Goal: Find specific page/section: Find specific page/section

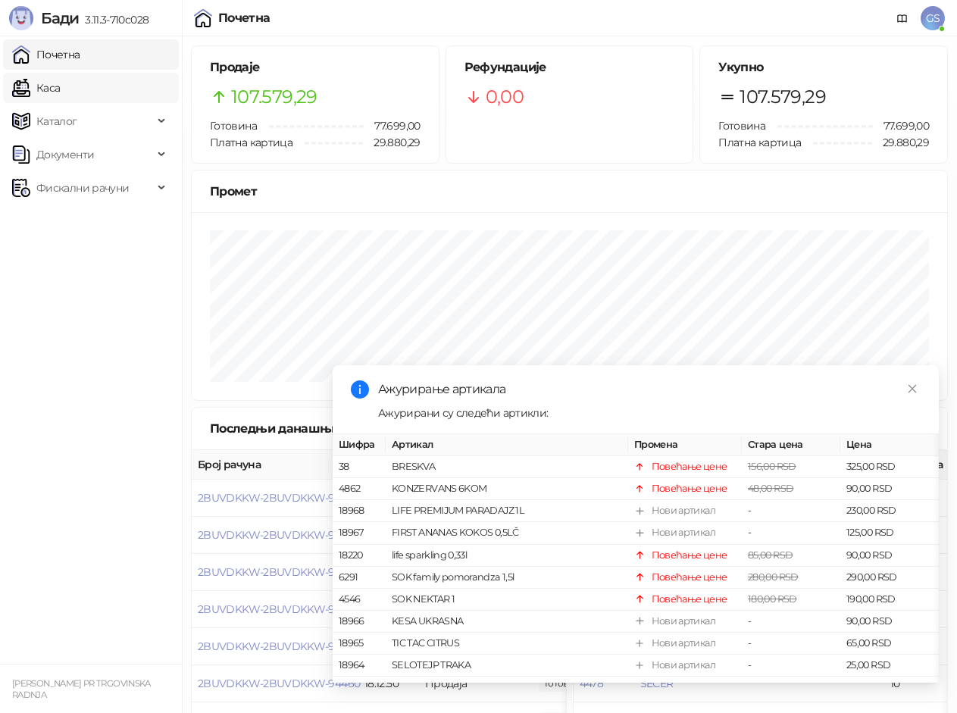
click at [60, 89] on link "Каса" at bounding box center [36, 88] width 48 height 30
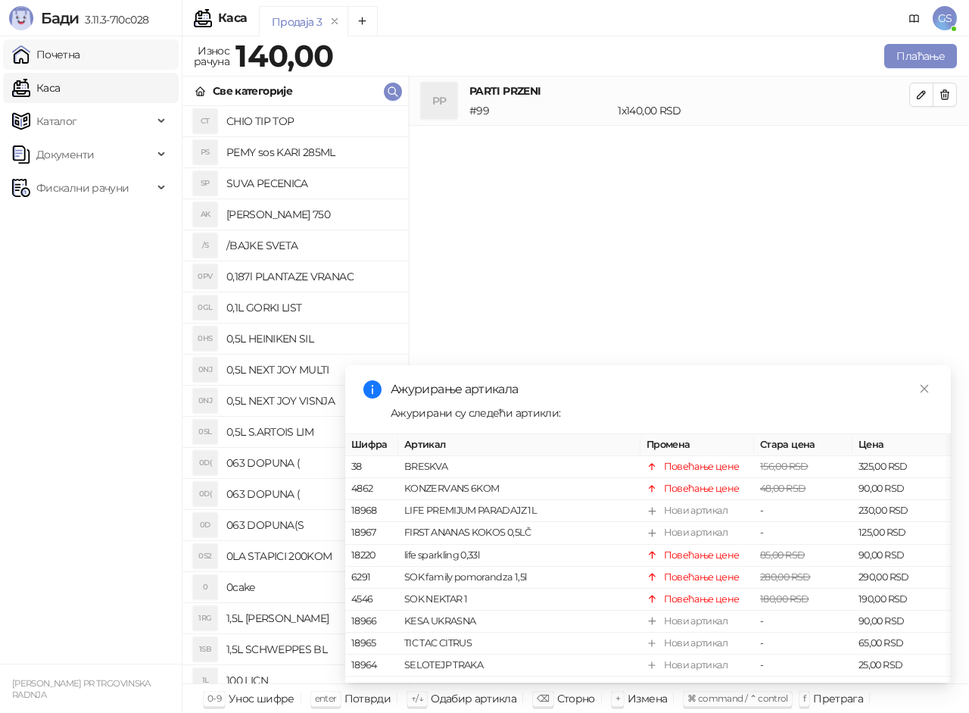
click at [80, 41] on link "Почетна" at bounding box center [46, 54] width 68 height 30
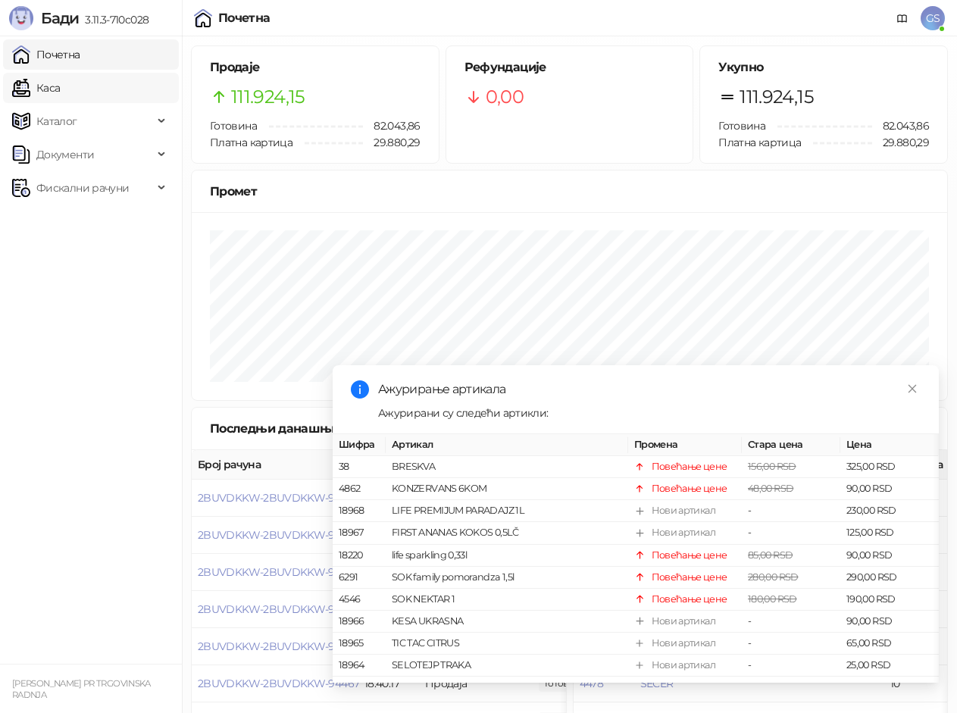
click at [60, 79] on link "Каса" at bounding box center [36, 88] width 48 height 30
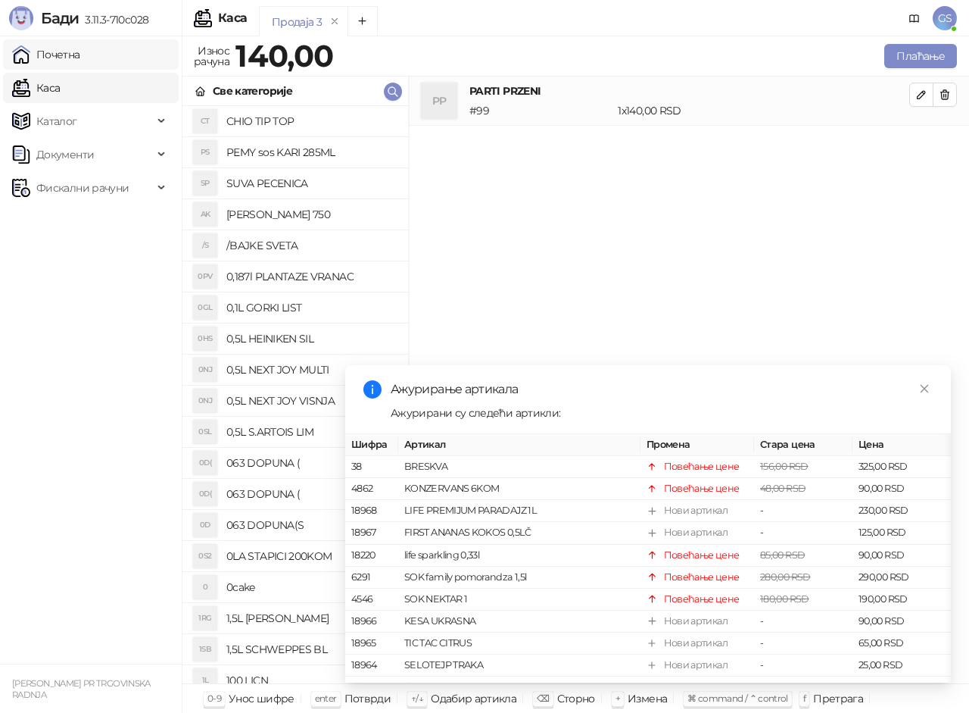
click at [80, 52] on link "Почетна" at bounding box center [46, 54] width 68 height 30
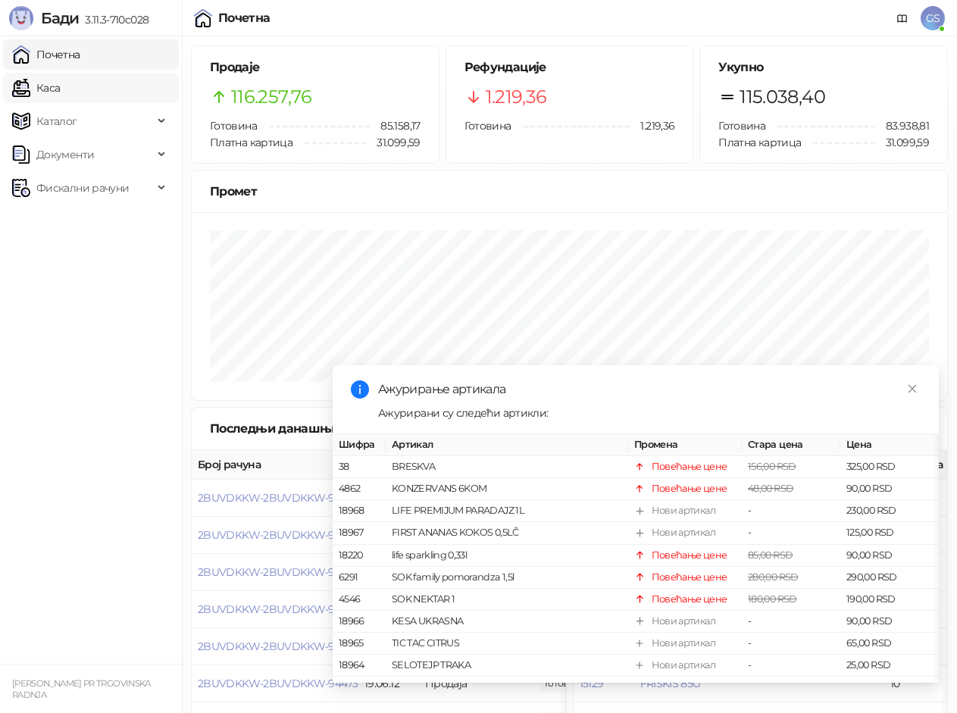
click at [60, 86] on link "Каса" at bounding box center [36, 88] width 48 height 30
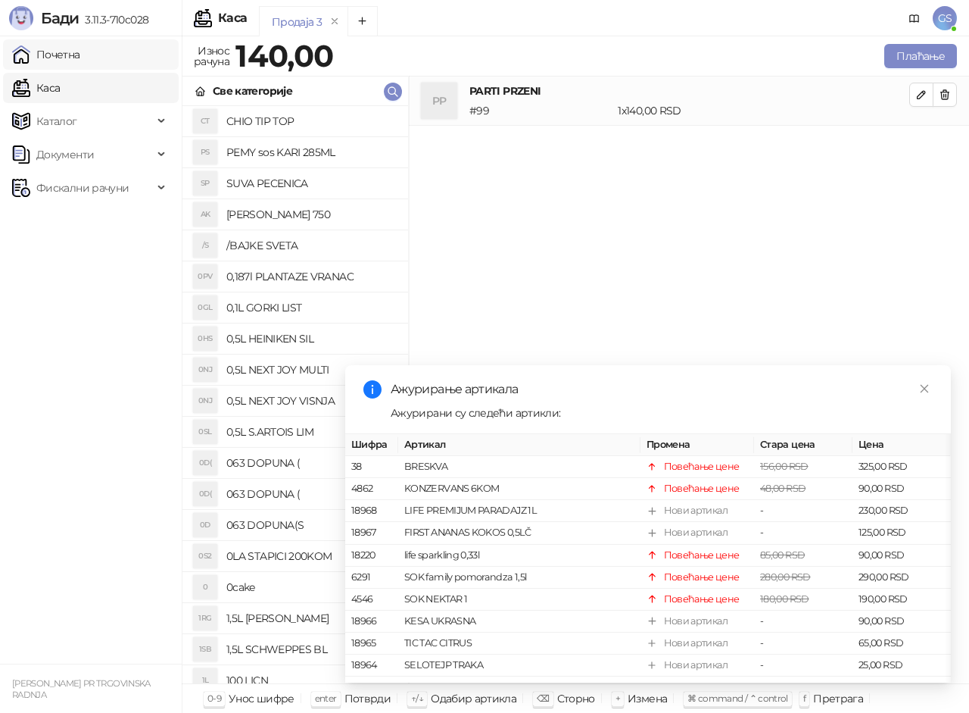
click at [80, 61] on link "Почетна" at bounding box center [46, 54] width 68 height 30
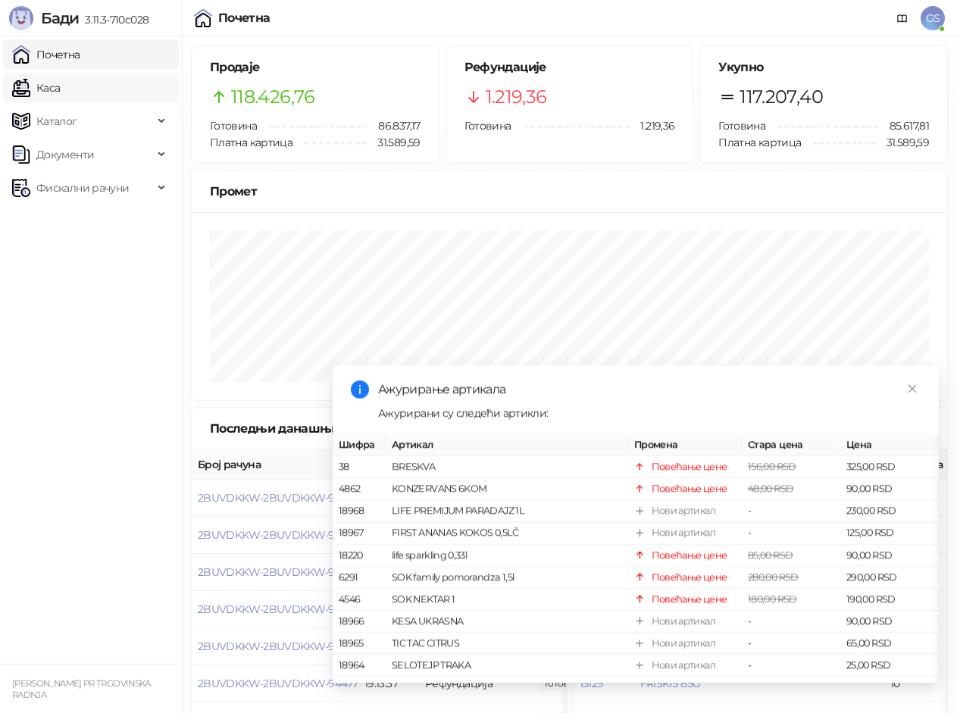
click at [60, 78] on link "Каса" at bounding box center [36, 88] width 48 height 30
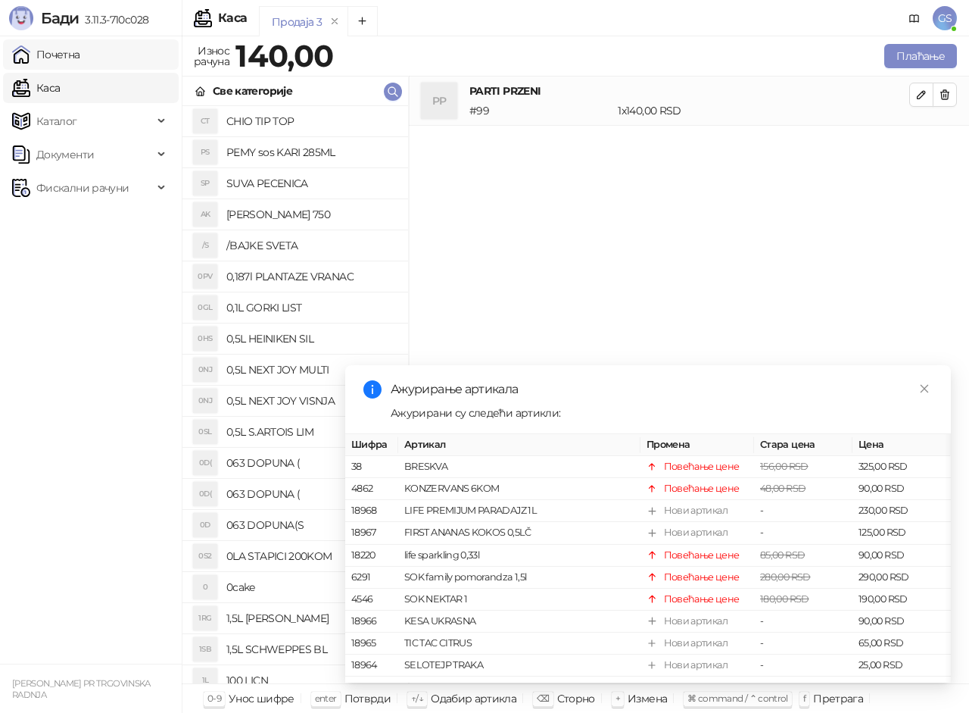
click at [80, 43] on link "Почетна" at bounding box center [46, 54] width 68 height 30
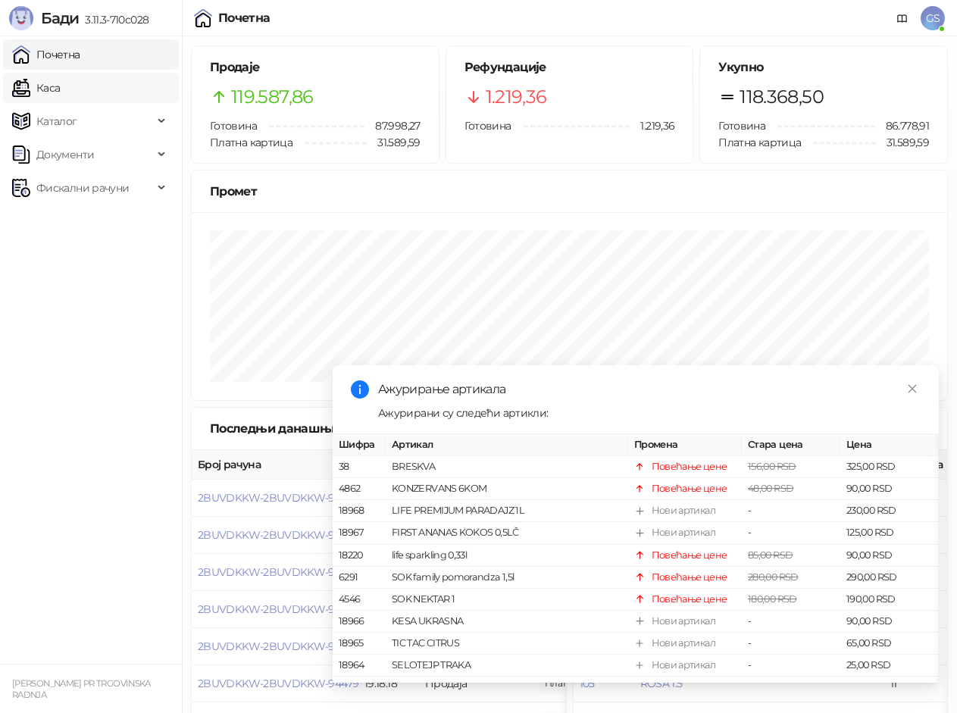
click at [60, 83] on link "Каса" at bounding box center [36, 88] width 48 height 30
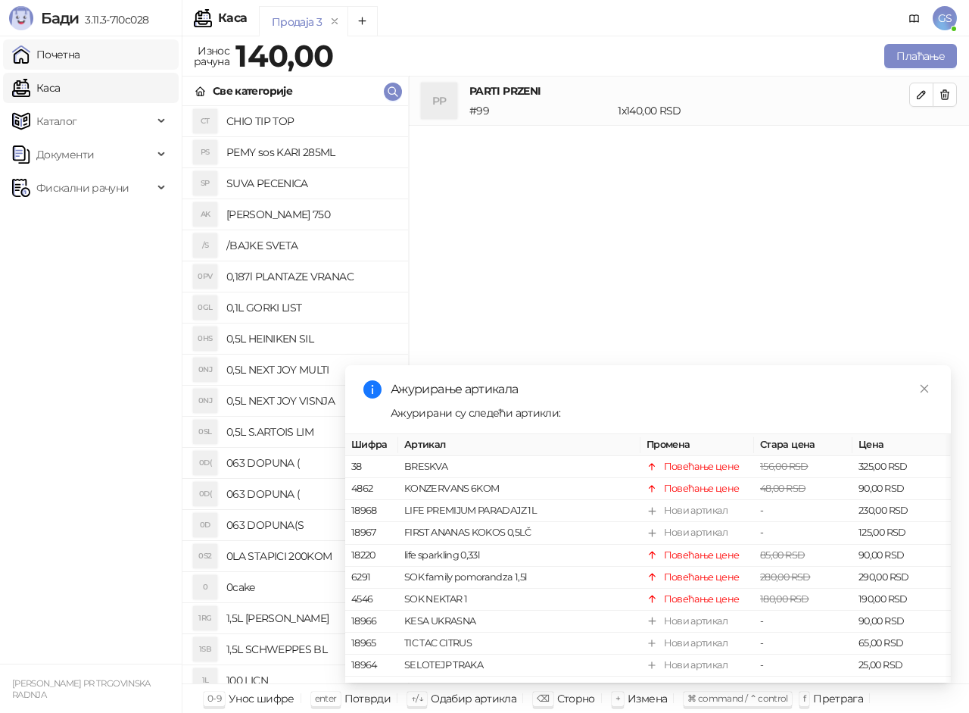
click at [80, 46] on link "Почетна" at bounding box center [46, 54] width 68 height 30
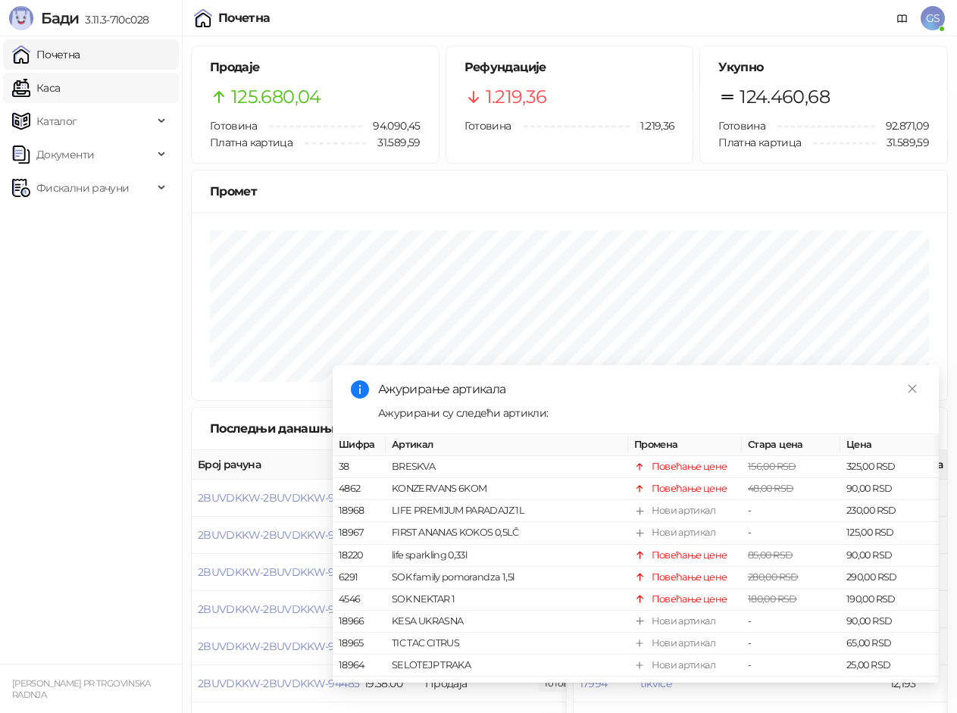
click at [60, 92] on link "Каса" at bounding box center [36, 88] width 48 height 30
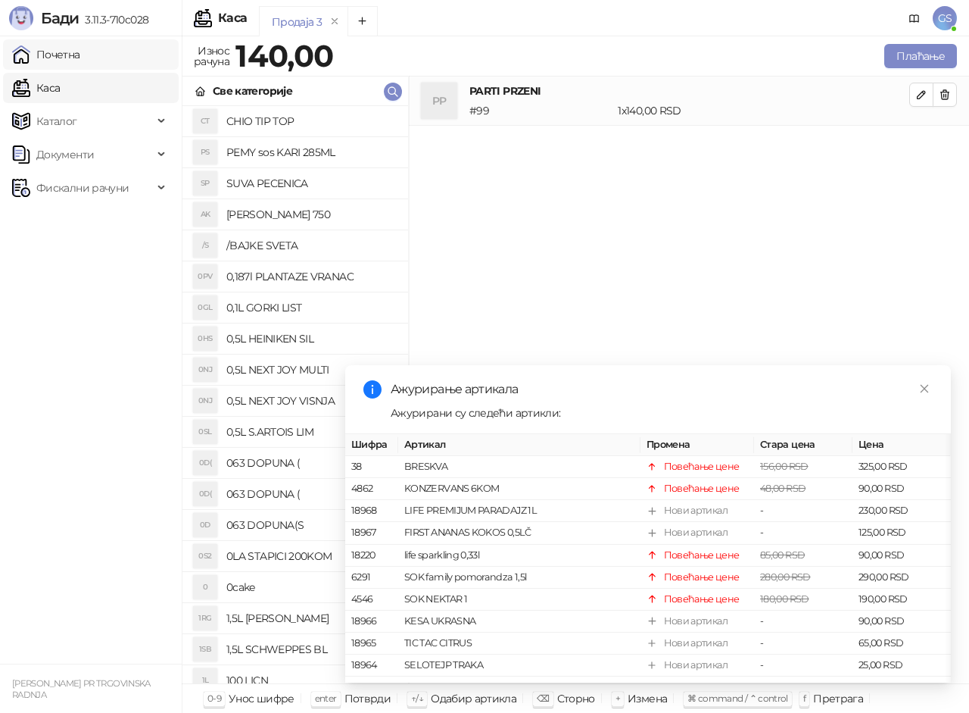
click at [80, 60] on link "Почетна" at bounding box center [46, 54] width 68 height 30
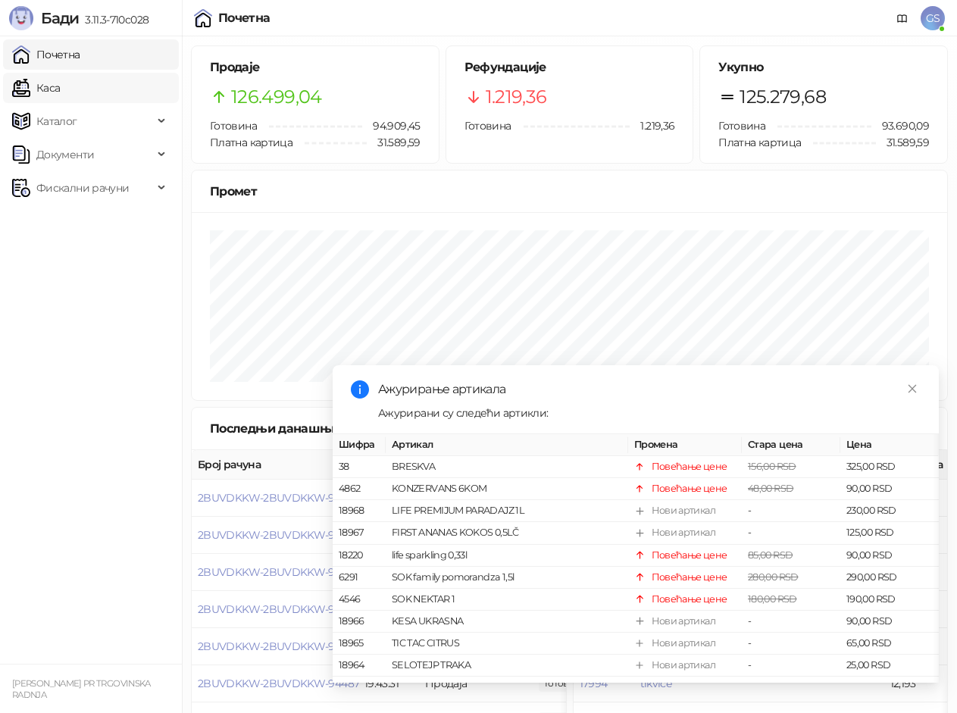
click at [60, 80] on link "Каса" at bounding box center [36, 88] width 48 height 30
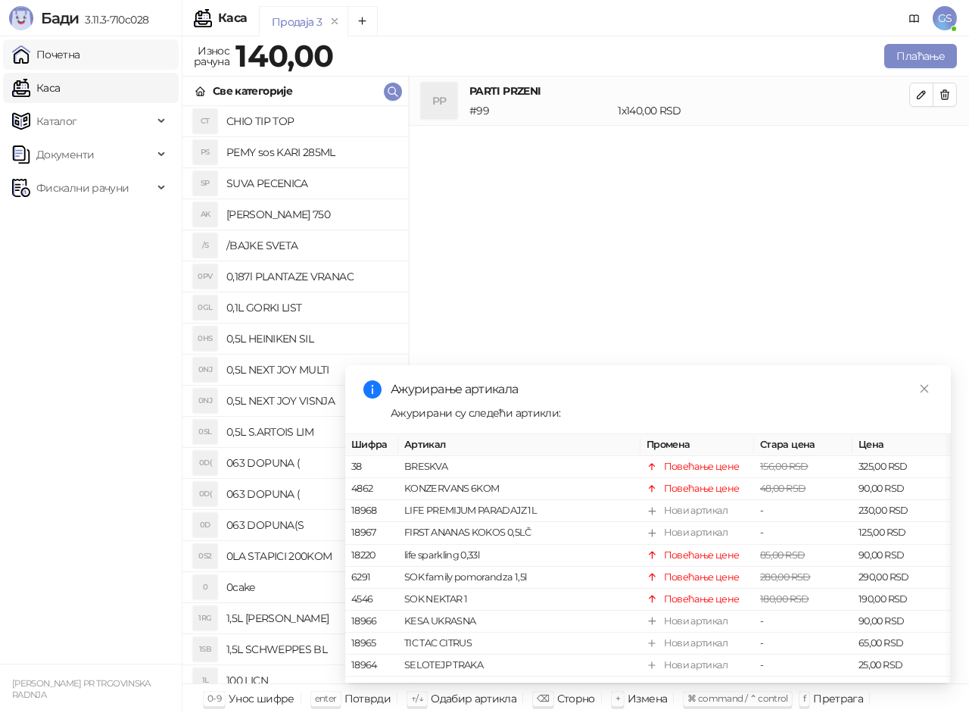
click at [80, 56] on link "Почетна" at bounding box center [46, 54] width 68 height 30
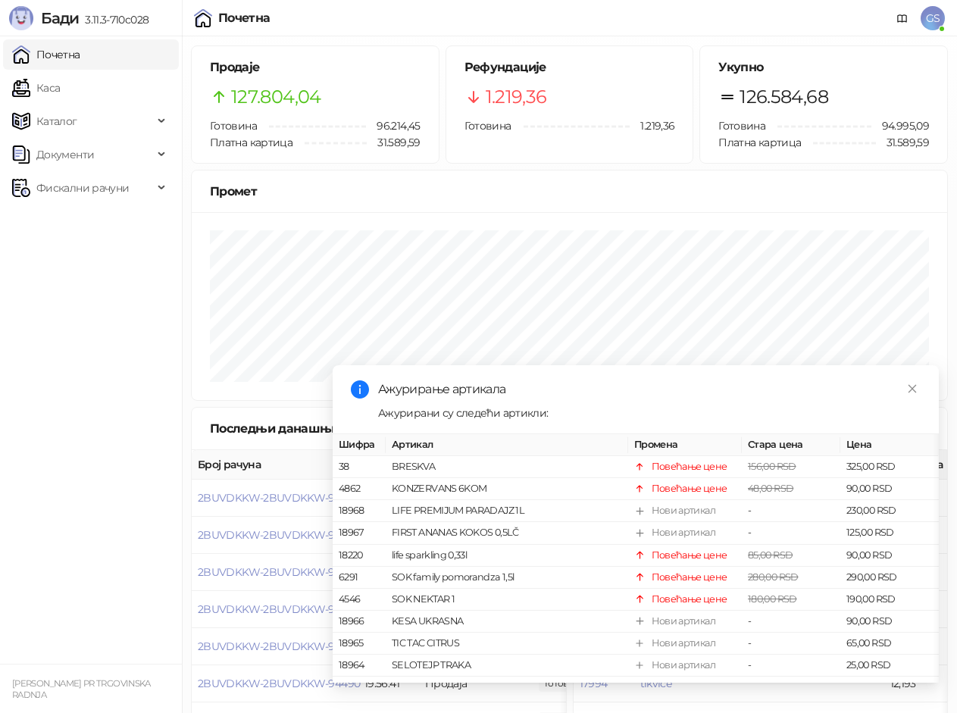
click at [80, 52] on link "Почетна" at bounding box center [46, 54] width 68 height 30
click at [60, 89] on link "Каса" at bounding box center [36, 88] width 48 height 30
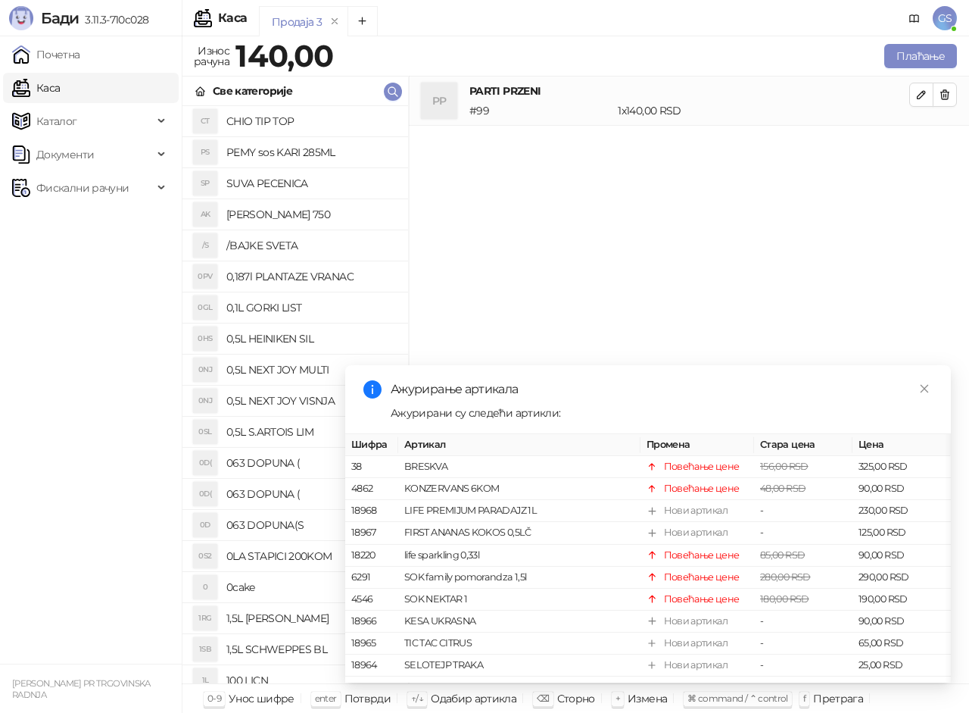
click at [92, 70] on ul "Почетна [PERSON_NAME] Документи Фискални рачуни" at bounding box center [91, 349] width 182 height 627
click at [80, 57] on link "Почетна" at bounding box center [46, 54] width 68 height 30
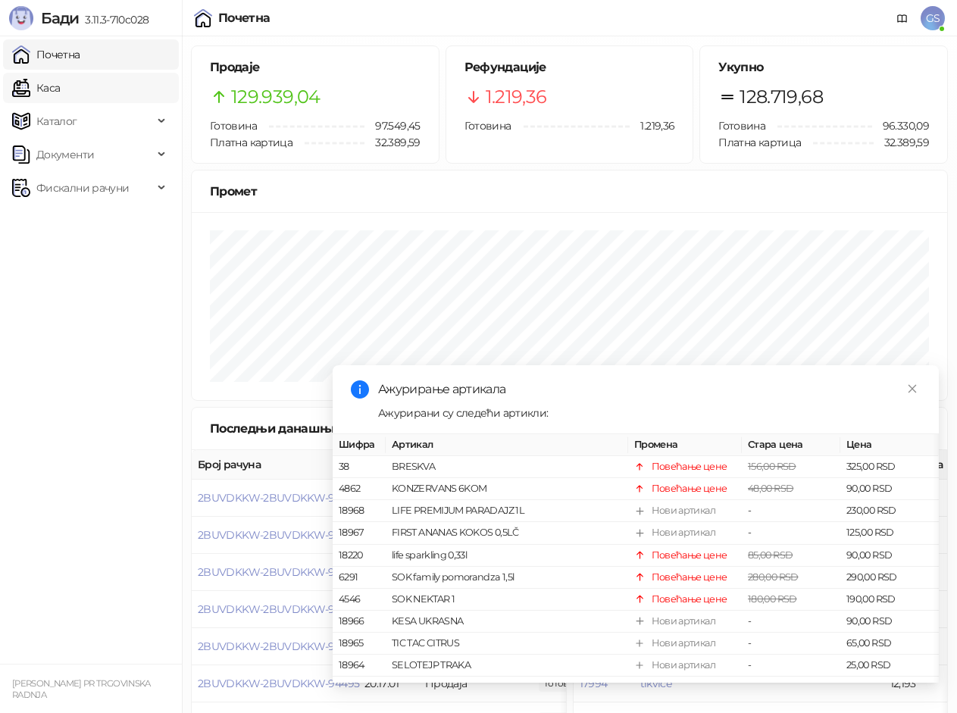
click at [60, 94] on link "Каса" at bounding box center [36, 88] width 48 height 30
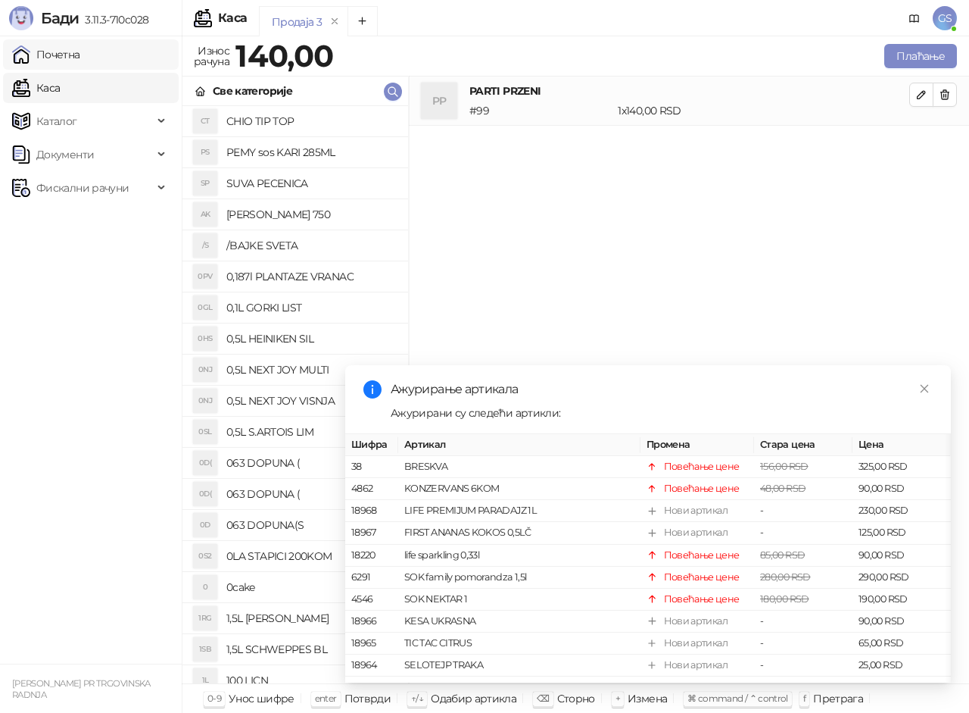
click at [80, 47] on link "Почетна" at bounding box center [46, 54] width 68 height 30
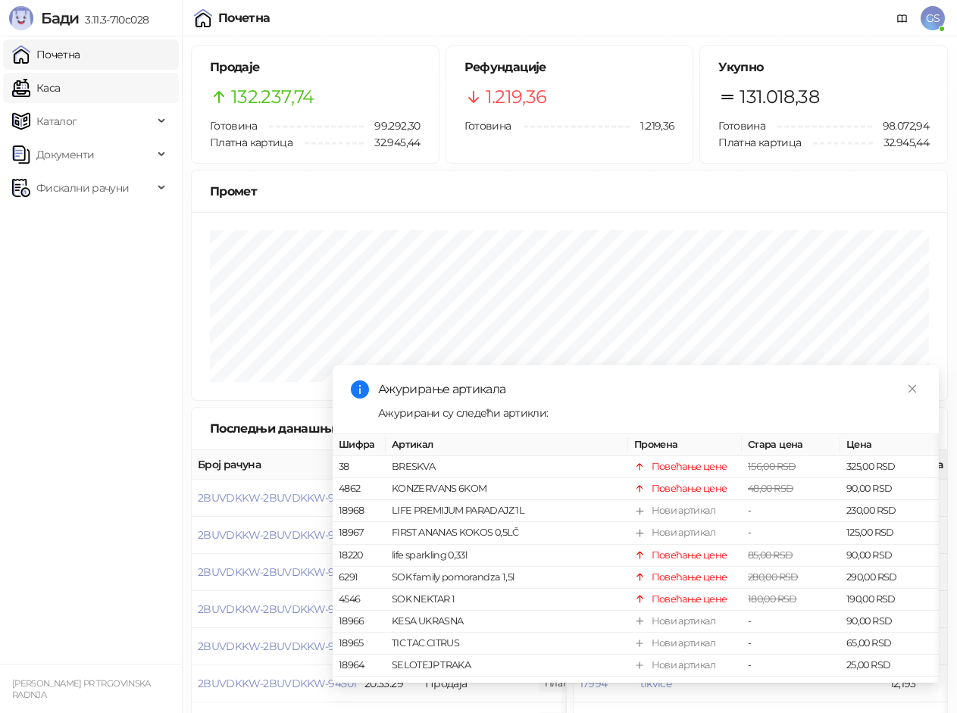
click at [60, 81] on link "Каса" at bounding box center [36, 88] width 48 height 30
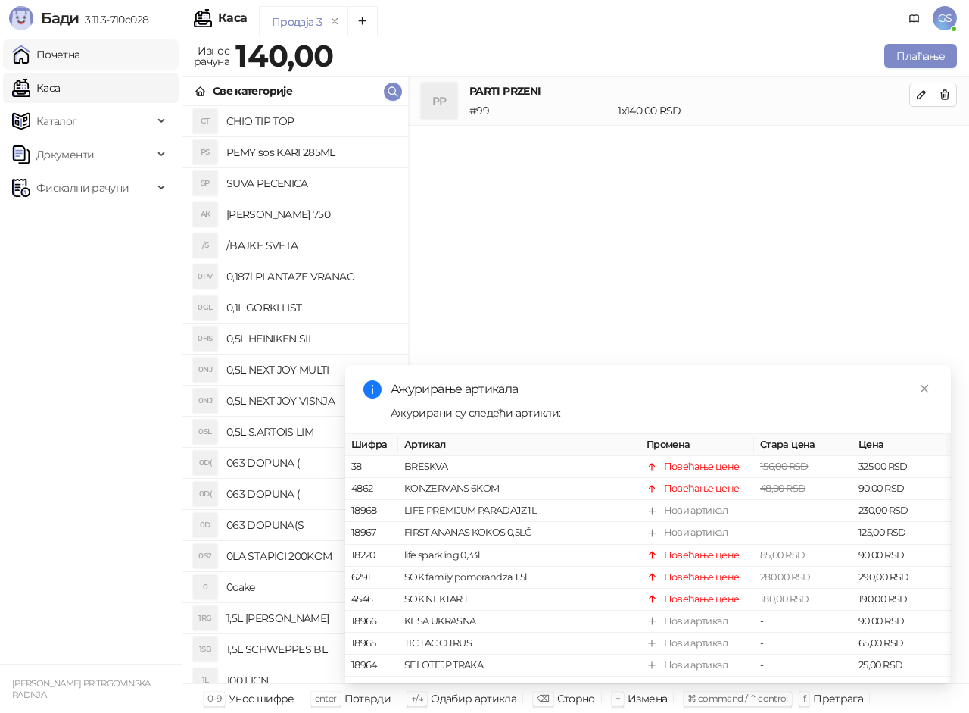
click at [80, 52] on link "Почетна" at bounding box center [46, 54] width 68 height 30
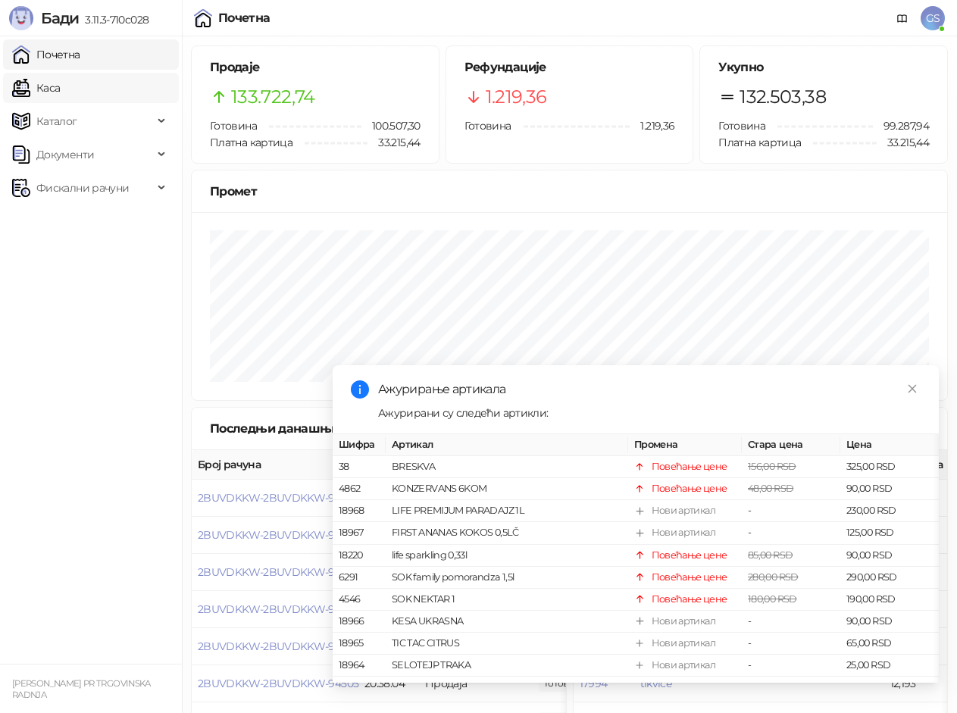
click at [60, 84] on link "Каса" at bounding box center [36, 88] width 48 height 30
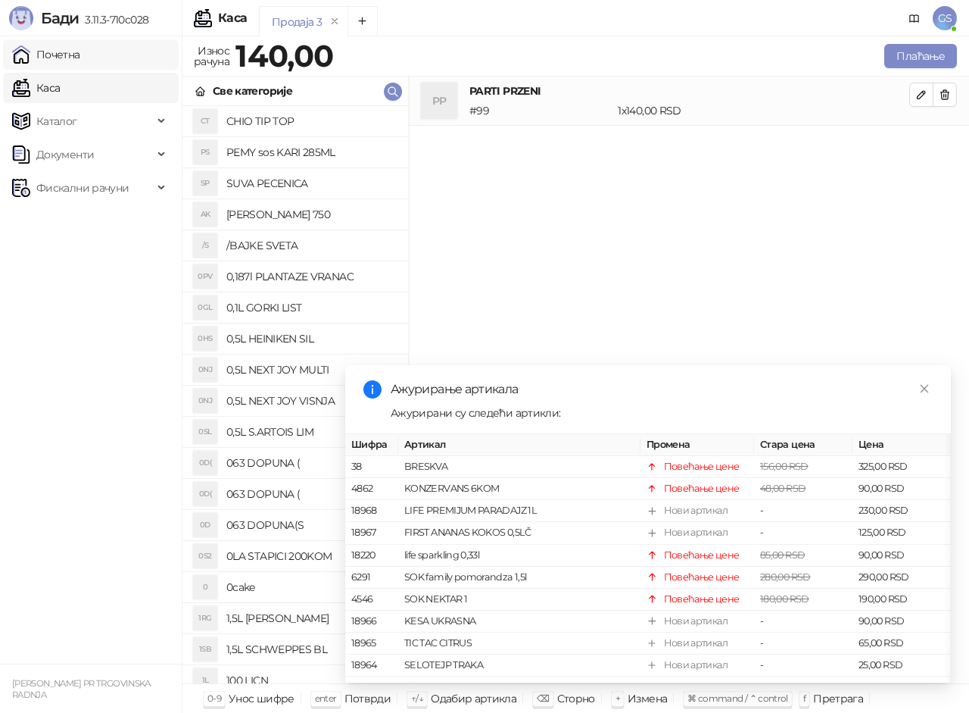
click at [80, 61] on link "Почетна" at bounding box center [46, 54] width 68 height 30
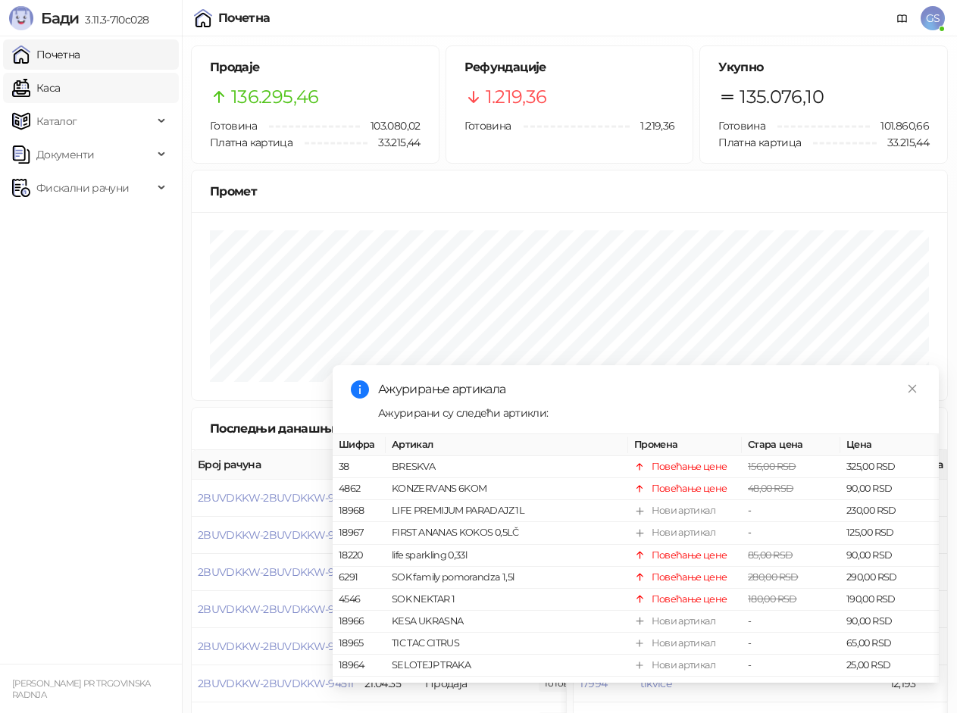
click at [60, 94] on link "Каса" at bounding box center [36, 88] width 48 height 30
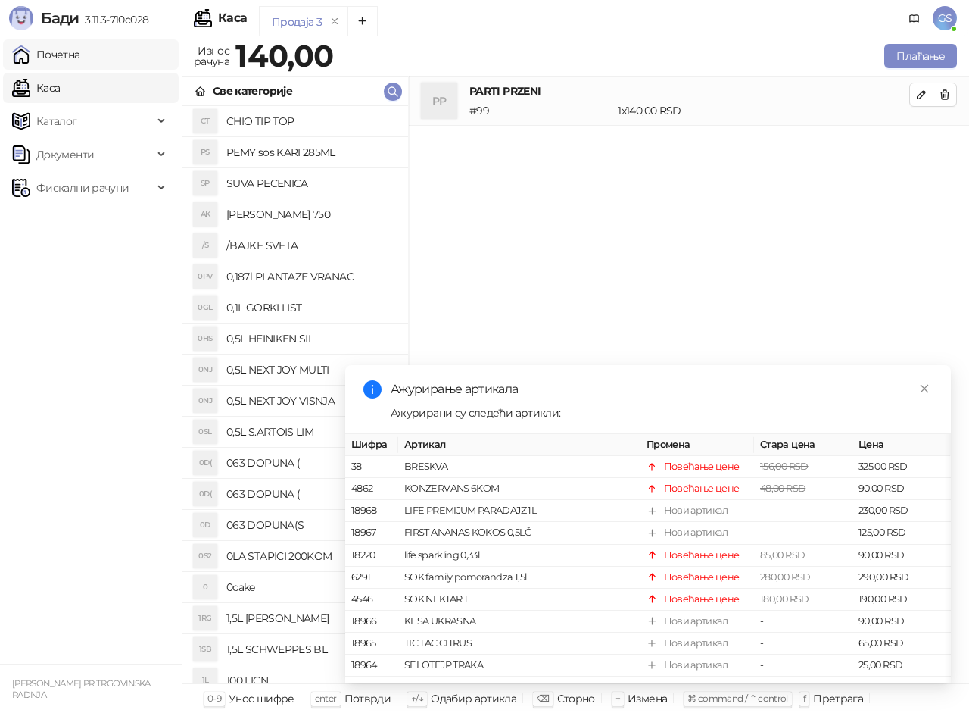
click at [80, 48] on link "Почетна" at bounding box center [46, 54] width 68 height 30
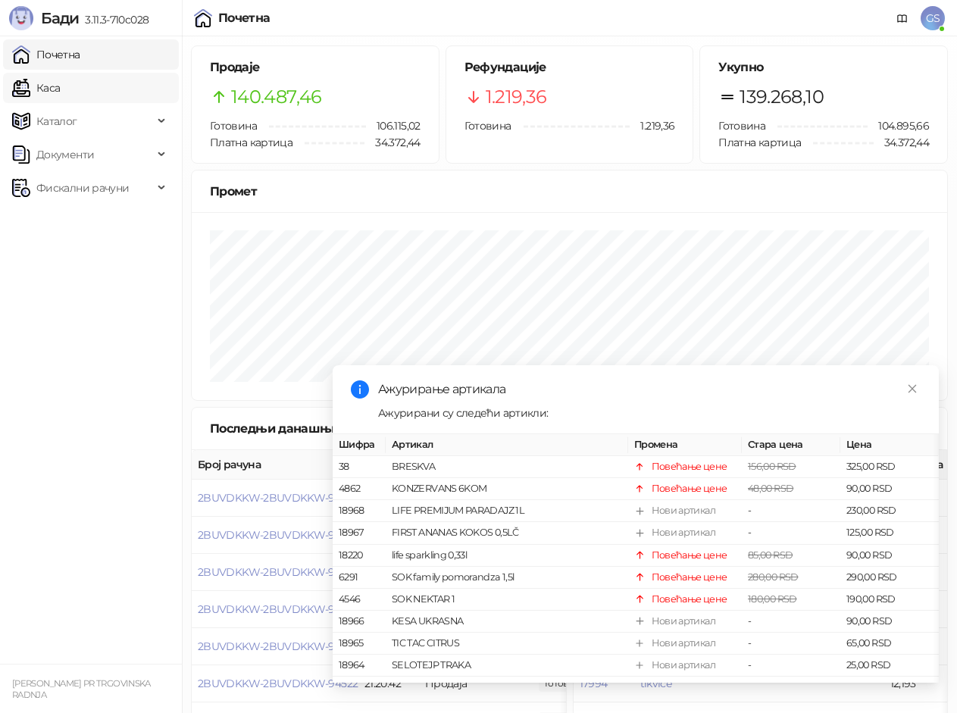
click at [60, 89] on link "Каса" at bounding box center [36, 88] width 48 height 30
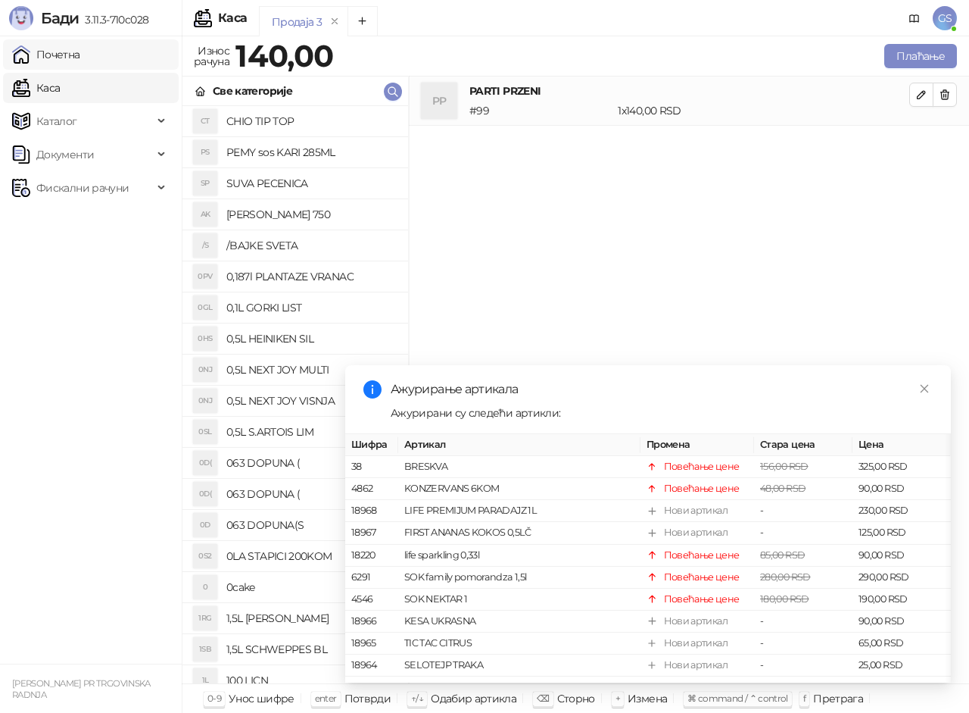
click at [67, 52] on link "Почетна" at bounding box center [46, 54] width 68 height 30
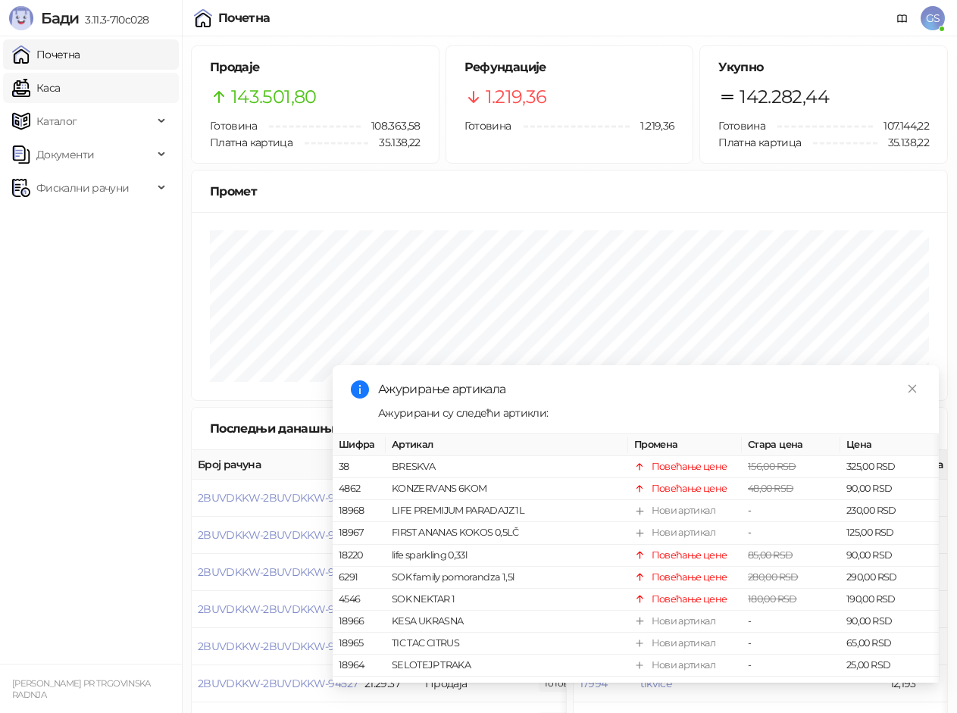
click at [94, 102] on ul "Почетна [PERSON_NAME] Документи Фискални рачуни" at bounding box center [91, 349] width 182 height 627
click at [60, 101] on link "Каса" at bounding box center [36, 88] width 48 height 30
click at [60, 93] on link "Каса" at bounding box center [36, 88] width 48 height 30
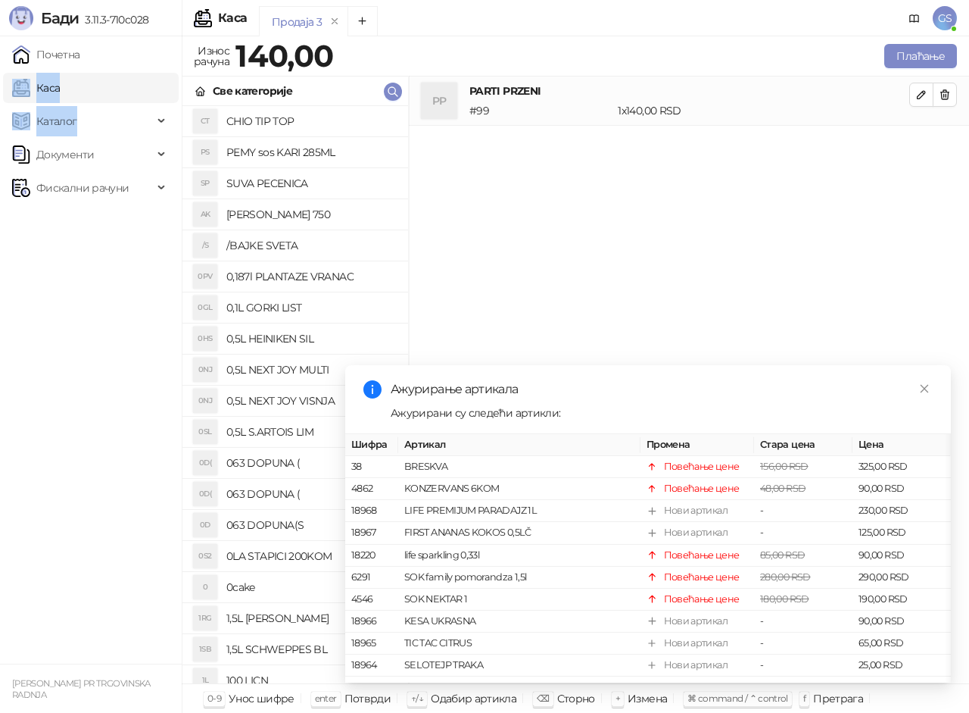
click at [60, 80] on link "Каса" at bounding box center [36, 88] width 48 height 30
click at [80, 49] on link "Почетна" at bounding box center [46, 54] width 68 height 30
